Goal: Find specific page/section: Find specific page/section

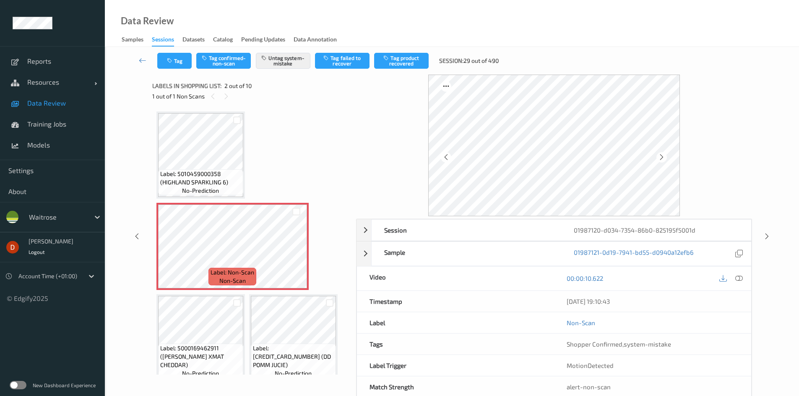
scroll to position [4, 0]
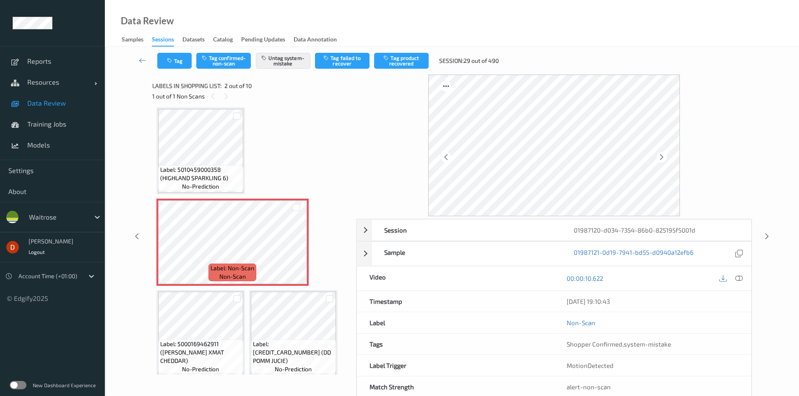
click at [277, 122] on div "Label: 5010459000358 (HIGHLAND SPARKLING 6) no-prediction Label: Non-Scan non-s…" at bounding box center [251, 379] width 190 height 544
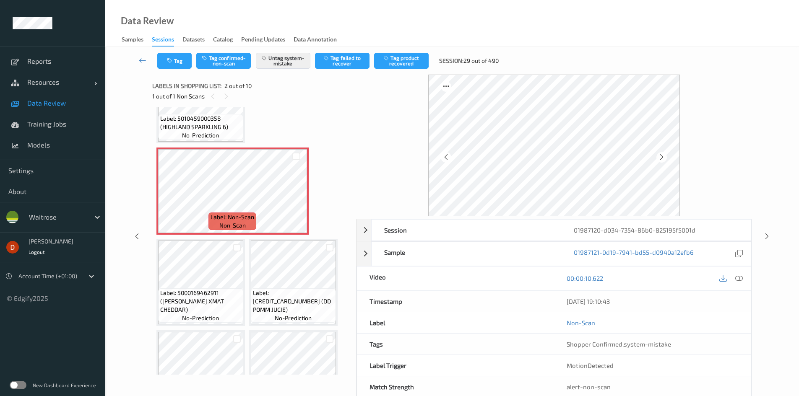
scroll to position [46, 0]
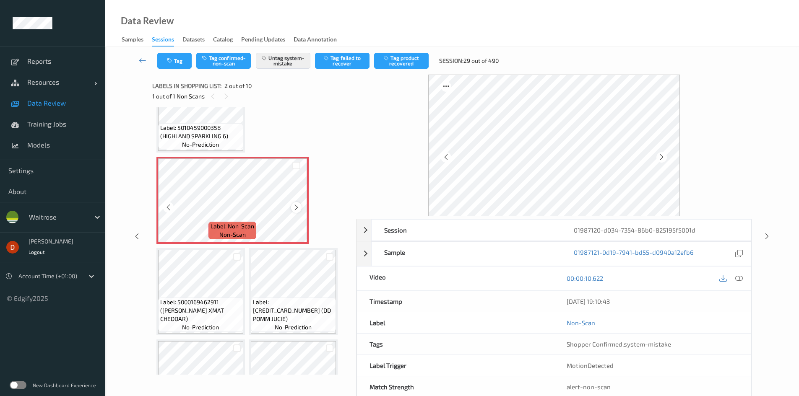
click at [298, 203] on div at bounding box center [296, 207] width 10 height 10
click at [298, 206] on icon at bounding box center [296, 208] width 7 height 8
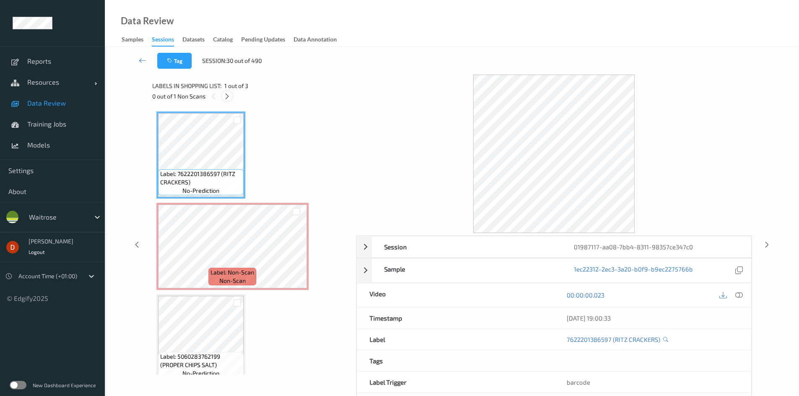
click at [226, 98] on icon at bounding box center [226, 97] width 7 height 8
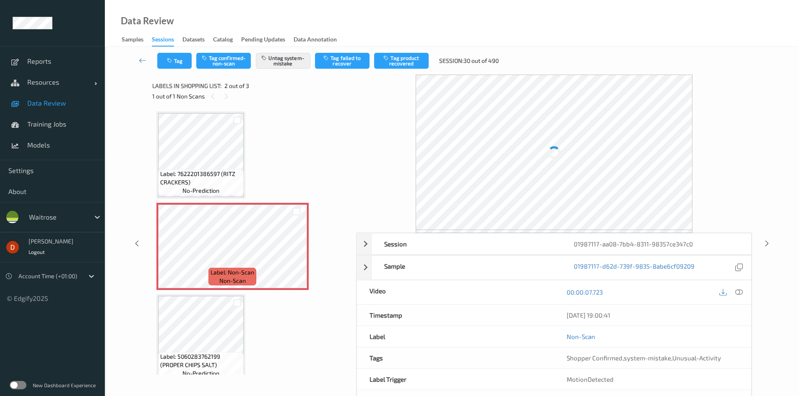
scroll to position [4, 0]
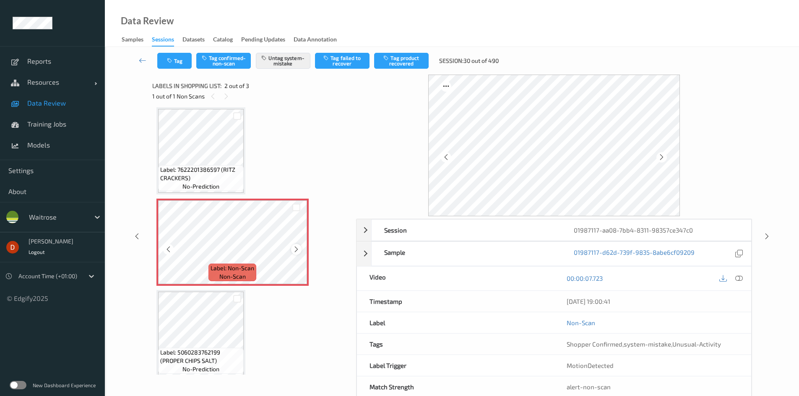
click at [293, 251] on icon at bounding box center [296, 250] width 7 height 8
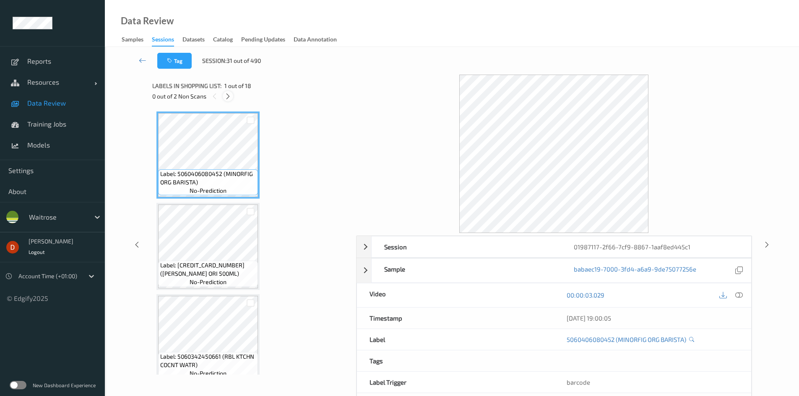
click at [231, 95] on icon at bounding box center [227, 97] width 7 height 8
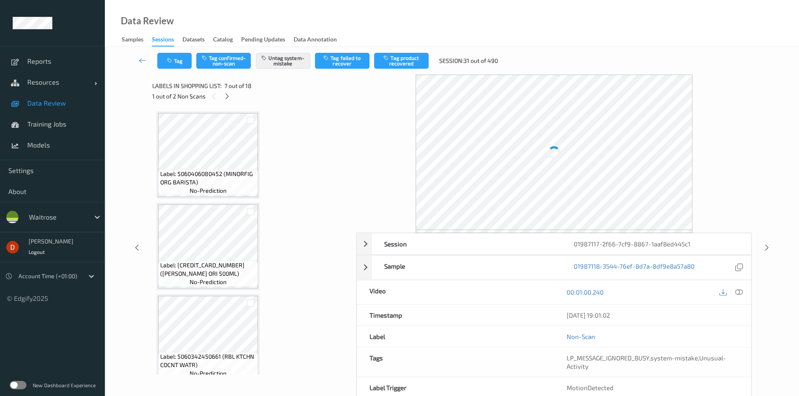
scroll to position [461, 0]
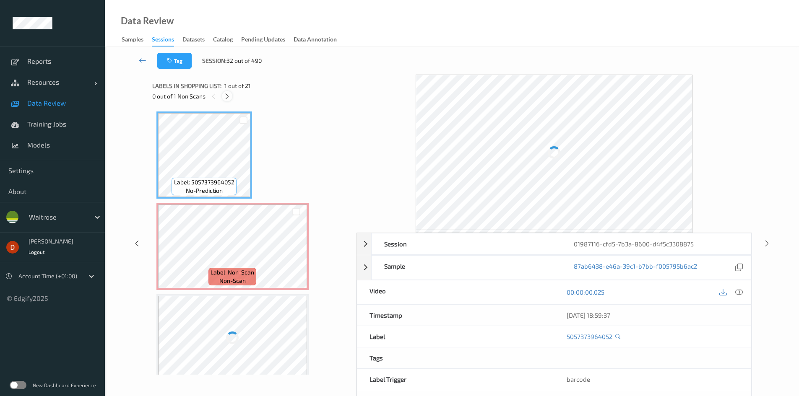
click at [222, 95] on div at bounding box center [227, 96] width 10 height 10
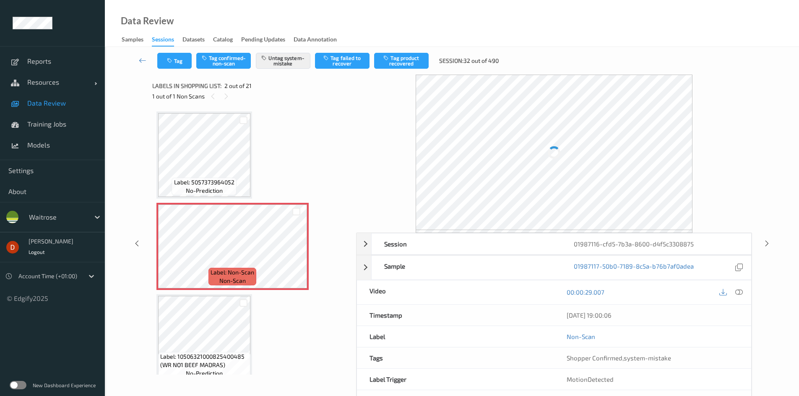
scroll to position [4, 0]
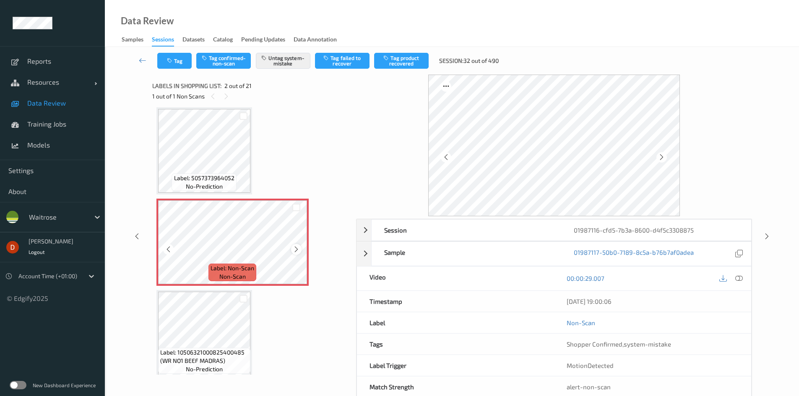
click at [299, 247] on icon at bounding box center [296, 250] width 7 height 8
click at [299, 249] on icon at bounding box center [296, 250] width 7 height 8
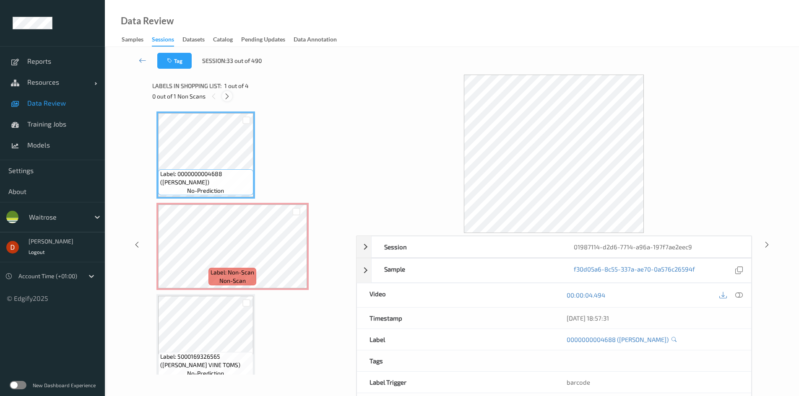
click at [224, 95] on icon at bounding box center [226, 97] width 7 height 8
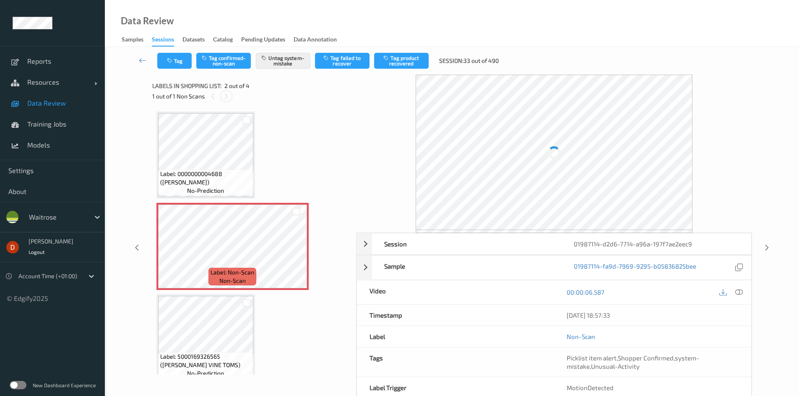
scroll to position [4, 0]
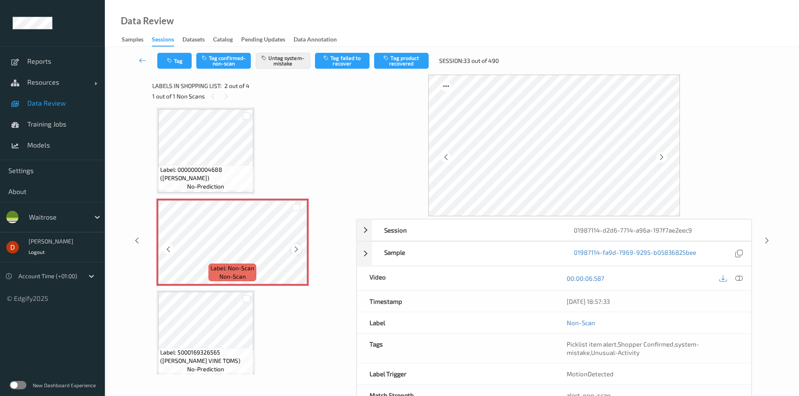
click at [299, 249] on icon at bounding box center [296, 250] width 7 height 8
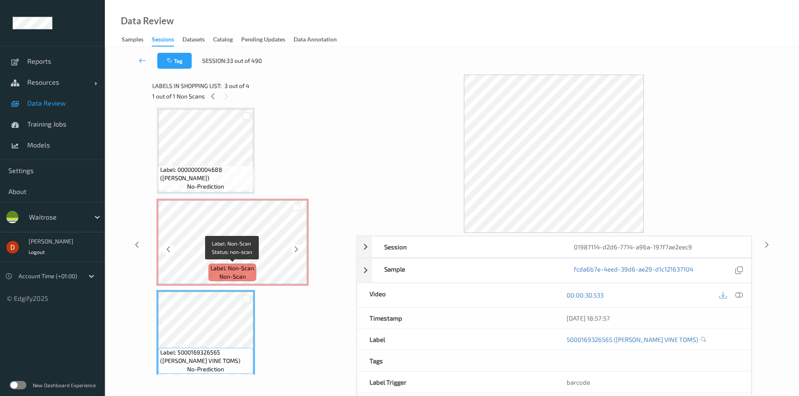
click at [216, 275] on div "Label: Non-Scan non-scan" at bounding box center [232, 273] width 48 height 18
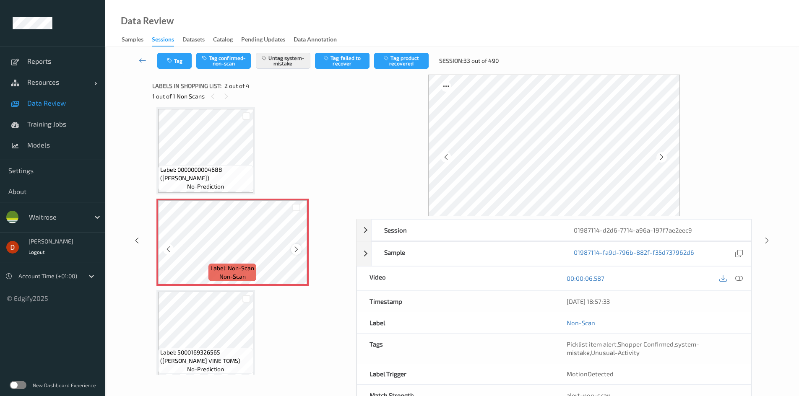
click at [296, 251] on icon at bounding box center [296, 250] width 7 height 8
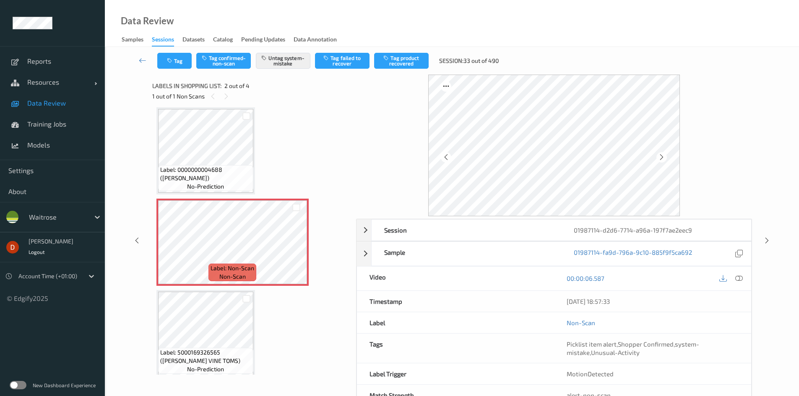
click at [234, 170] on span "Label: 0000000004688 (WR LEMON)" at bounding box center [205, 174] width 91 height 17
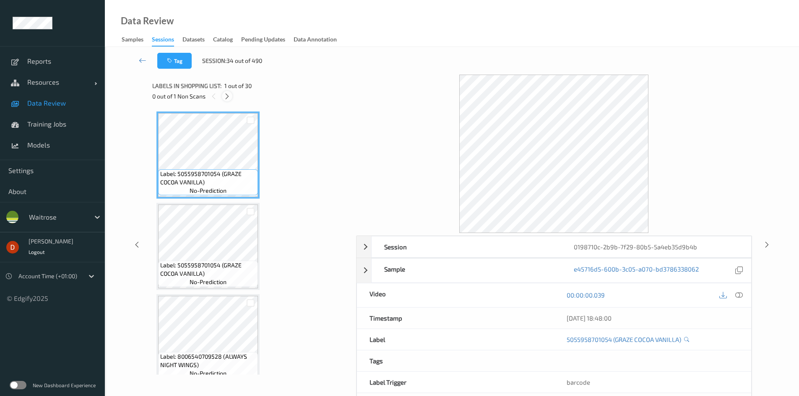
click at [227, 97] on icon at bounding box center [226, 97] width 7 height 8
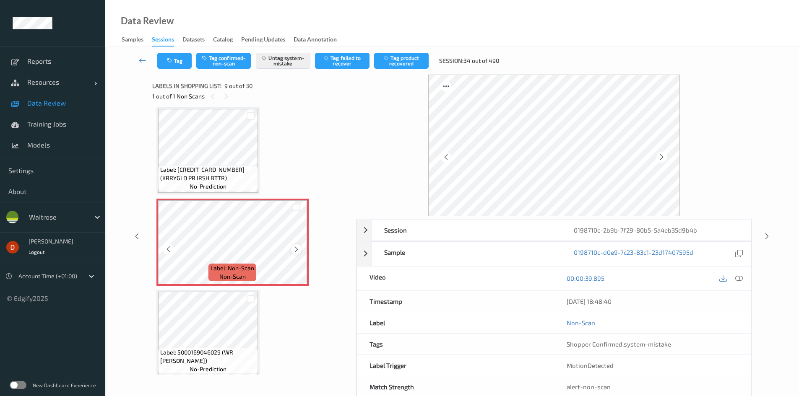
click at [297, 253] on div at bounding box center [296, 249] width 10 height 10
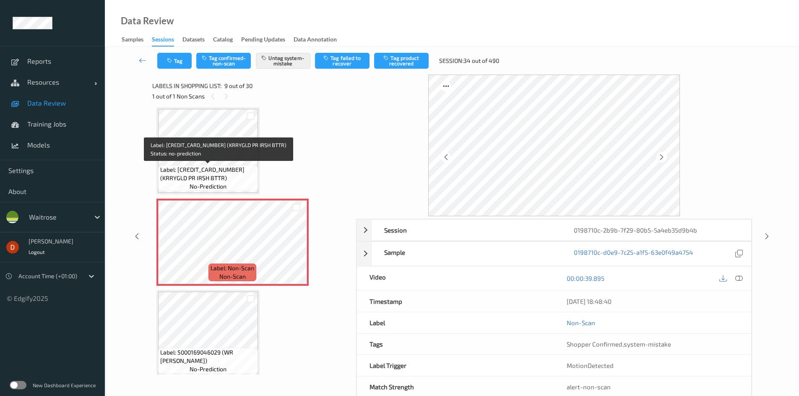
click at [244, 177] on span "Label: 5000165024014 (KRRYGLD PR IRSH BTTR)" at bounding box center [208, 174] width 96 height 17
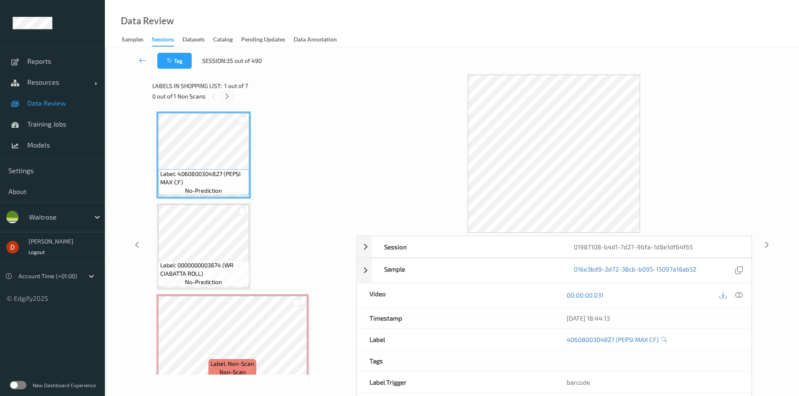
click at [225, 96] on icon at bounding box center [226, 97] width 7 height 8
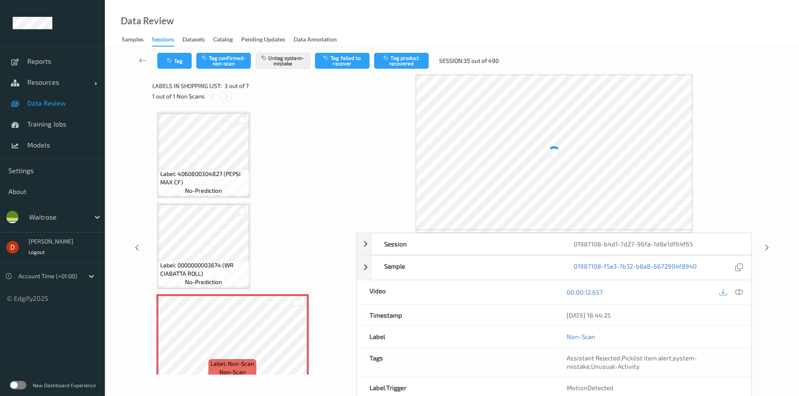
scroll to position [96, 0]
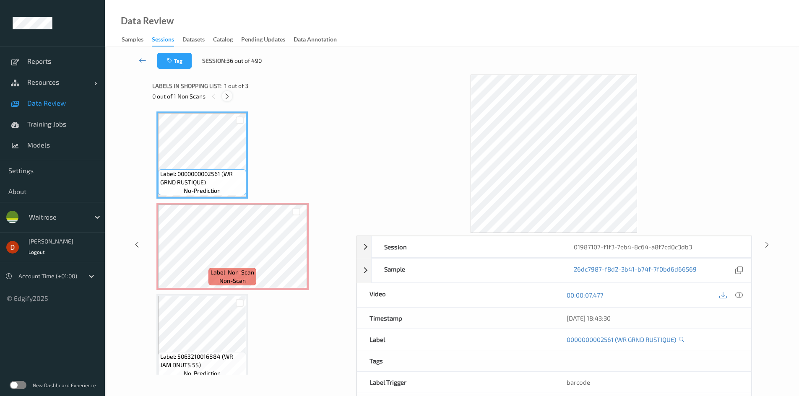
click at [226, 99] on icon at bounding box center [226, 97] width 7 height 8
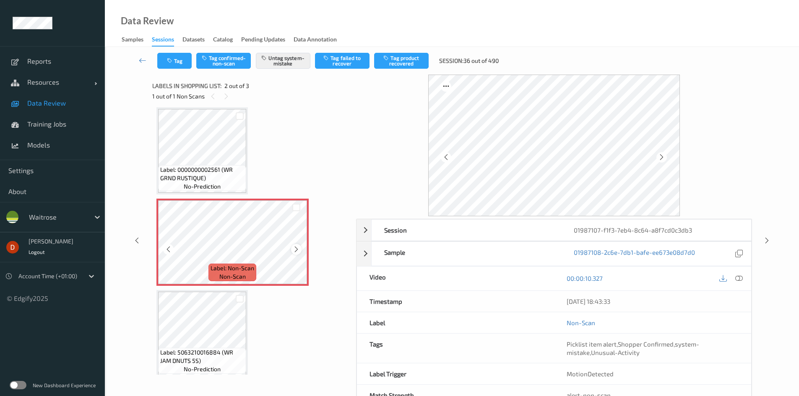
click at [291, 251] on div at bounding box center [296, 249] width 10 height 10
click at [296, 249] on icon at bounding box center [296, 250] width 7 height 8
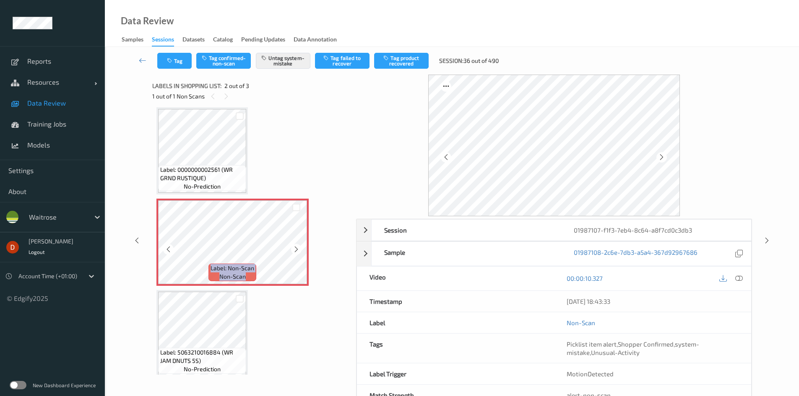
click at [296, 249] on icon at bounding box center [296, 250] width 7 height 8
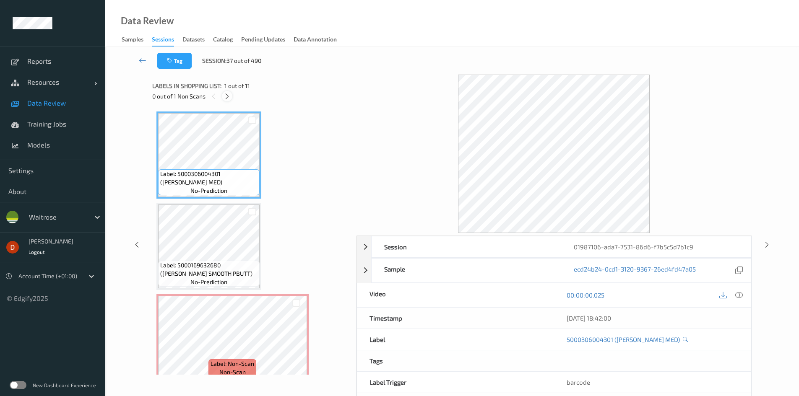
click at [227, 95] on icon at bounding box center [226, 97] width 7 height 8
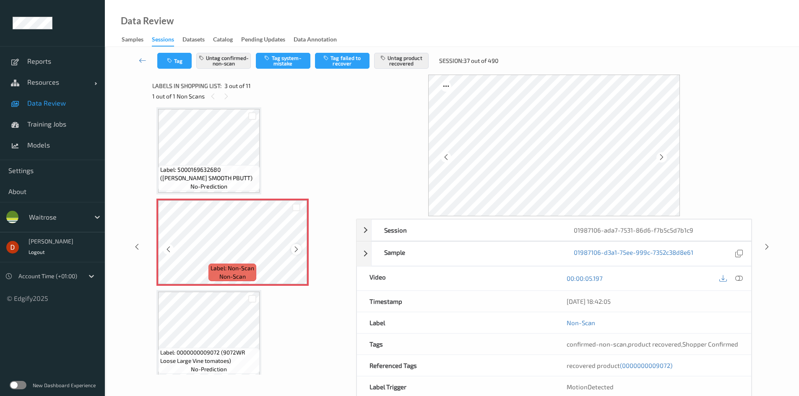
click at [294, 250] on icon at bounding box center [296, 250] width 7 height 8
click at [299, 250] on icon at bounding box center [296, 250] width 7 height 8
click at [300, 250] on div at bounding box center [296, 249] width 10 height 10
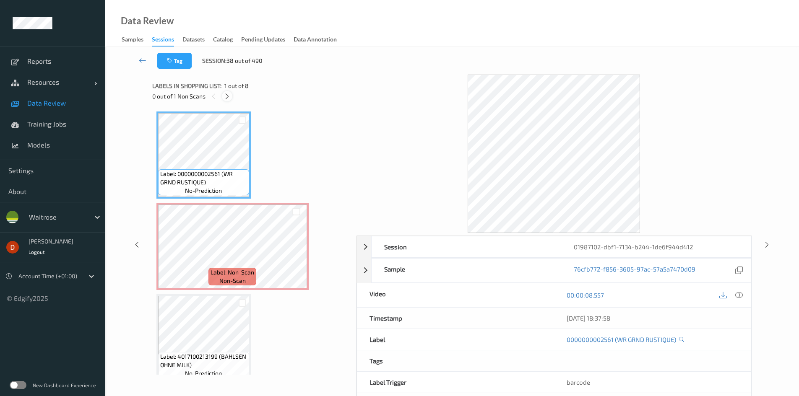
click at [225, 96] on icon at bounding box center [226, 97] width 7 height 8
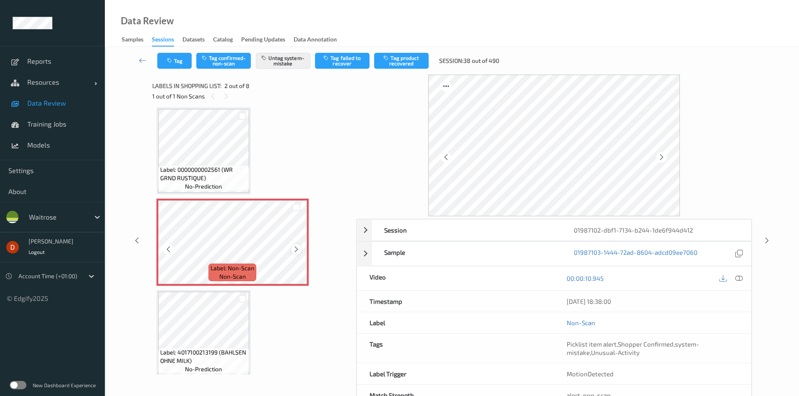
click at [298, 246] on icon at bounding box center [296, 250] width 7 height 8
click at [299, 246] on icon at bounding box center [296, 250] width 7 height 8
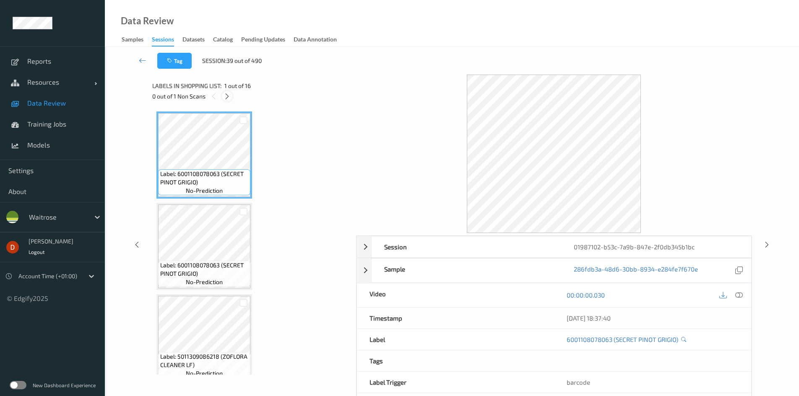
click at [225, 96] on icon at bounding box center [226, 97] width 7 height 8
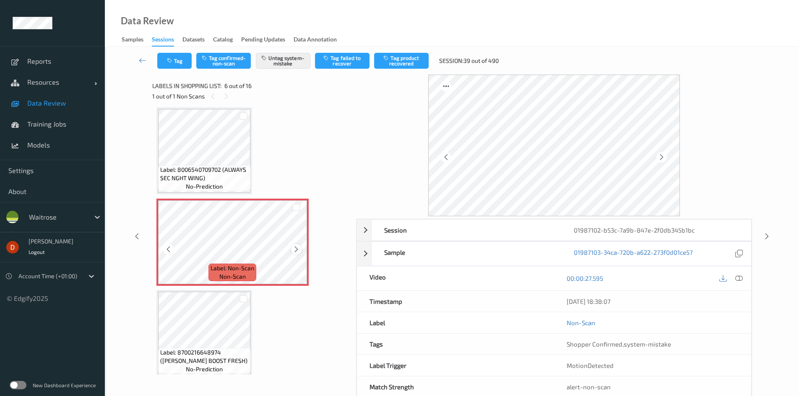
click at [293, 249] on icon at bounding box center [296, 250] width 7 height 8
click at [190, 167] on span "Label: 8006540709702 (ALWAYS SEC NGHT WING)" at bounding box center [204, 174] width 88 height 17
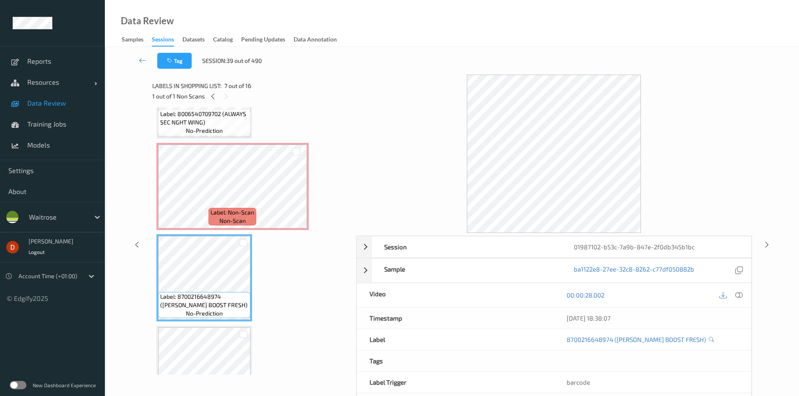
scroll to position [454, 0]
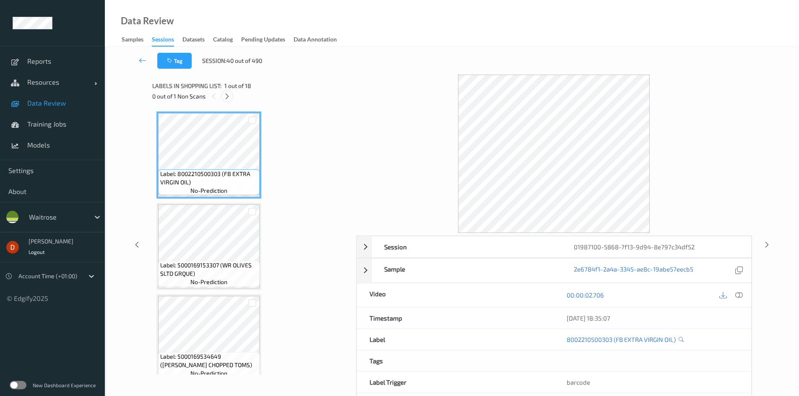
click at [227, 96] on icon at bounding box center [226, 97] width 7 height 8
click at [224, 96] on icon at bounding box center [226, 97] width 7 height 8
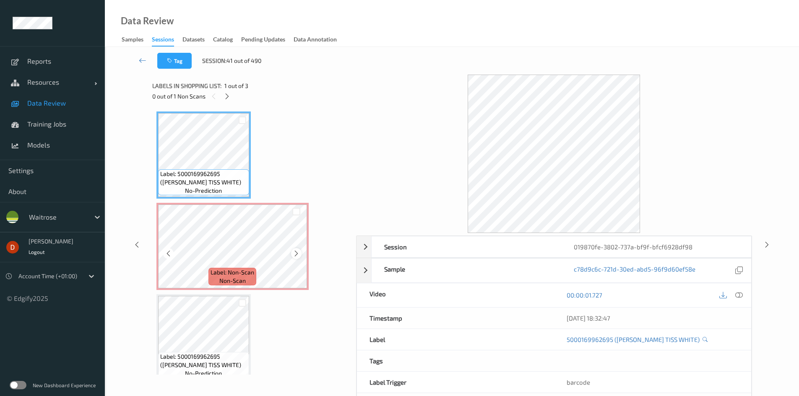
click at [294, 250] on icon at bounding box center [296, 254] width 7 height 8
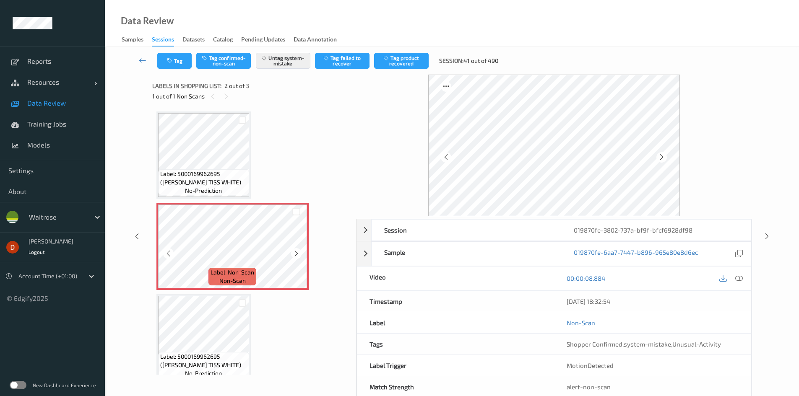
click at [294, 250] on icon at bounding box center [296, 254] width 7 height 8
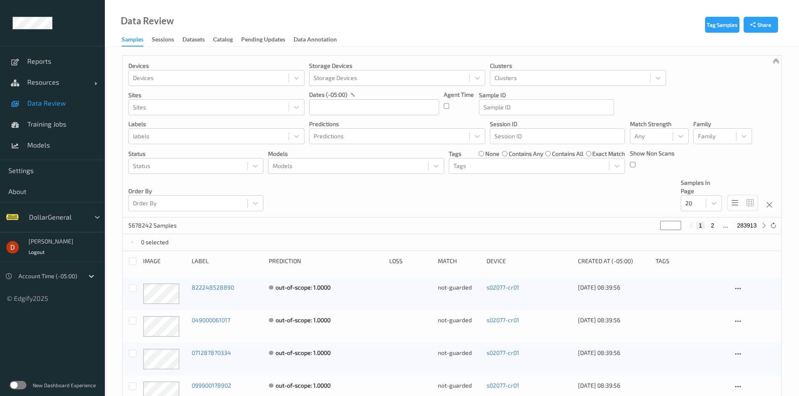
click at [95, 219] on icon at bounding box center [97, 217] width 8 height 8
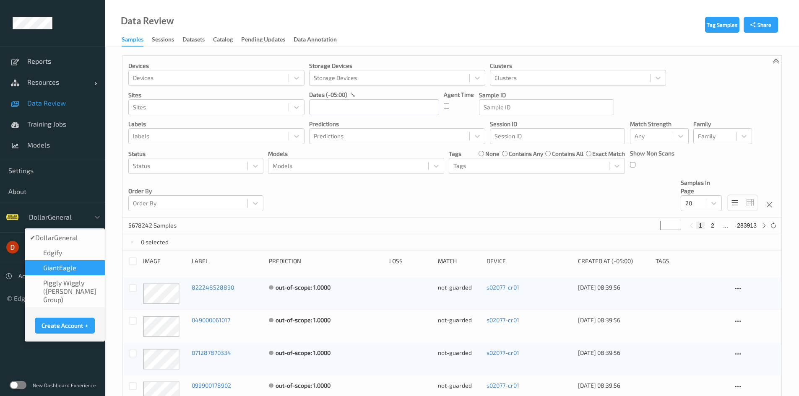
click at [66, 268] on span "GiantEagle" at bounding box center [59, 268] width 33 height 8
